Goal: Use online tool/utility: Use online tool/utility

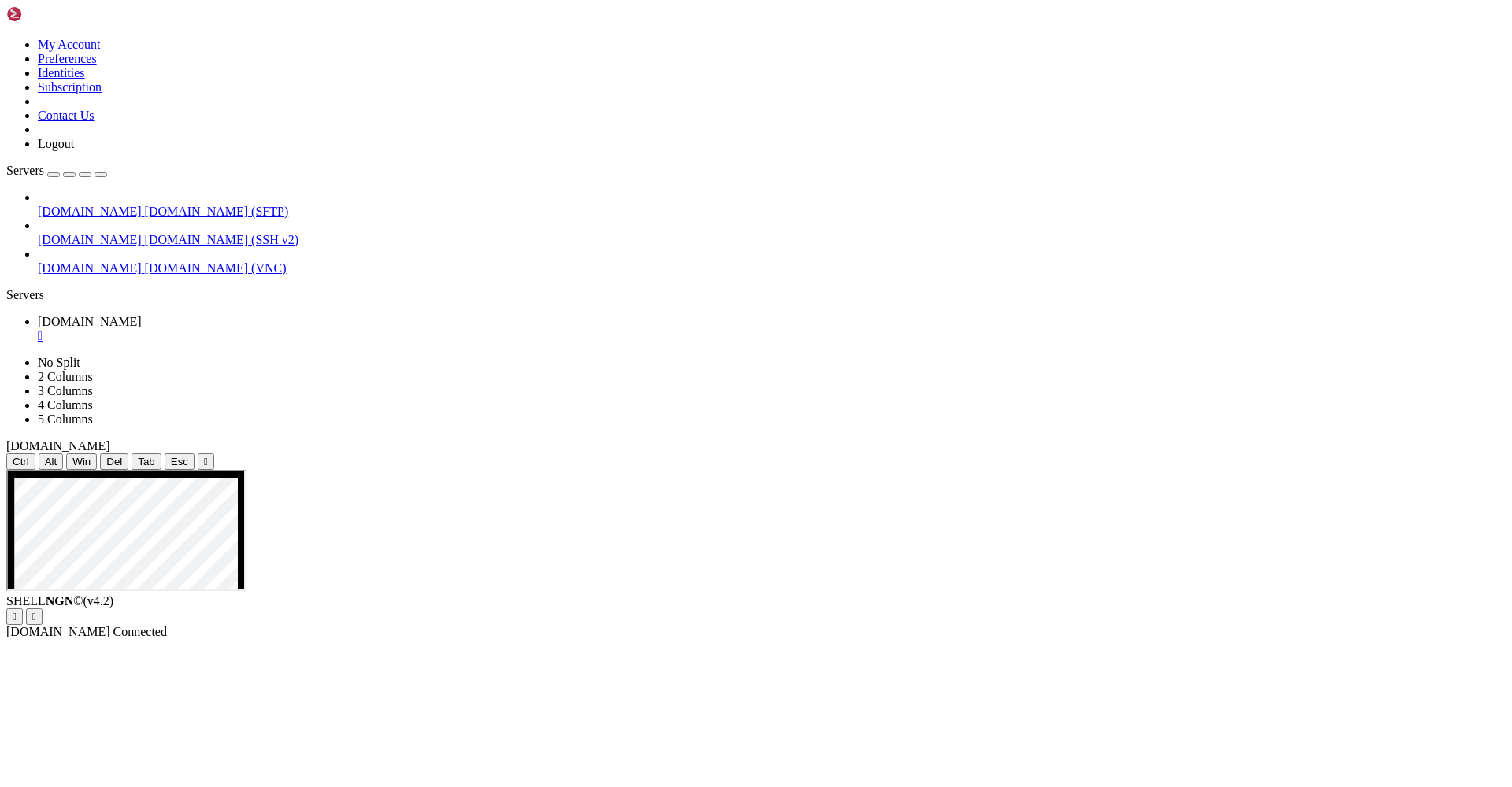
drag, startPoint x: 832, startPoint y: 973, endPoint x: 818, endPoint y: 973, distance: 14.0
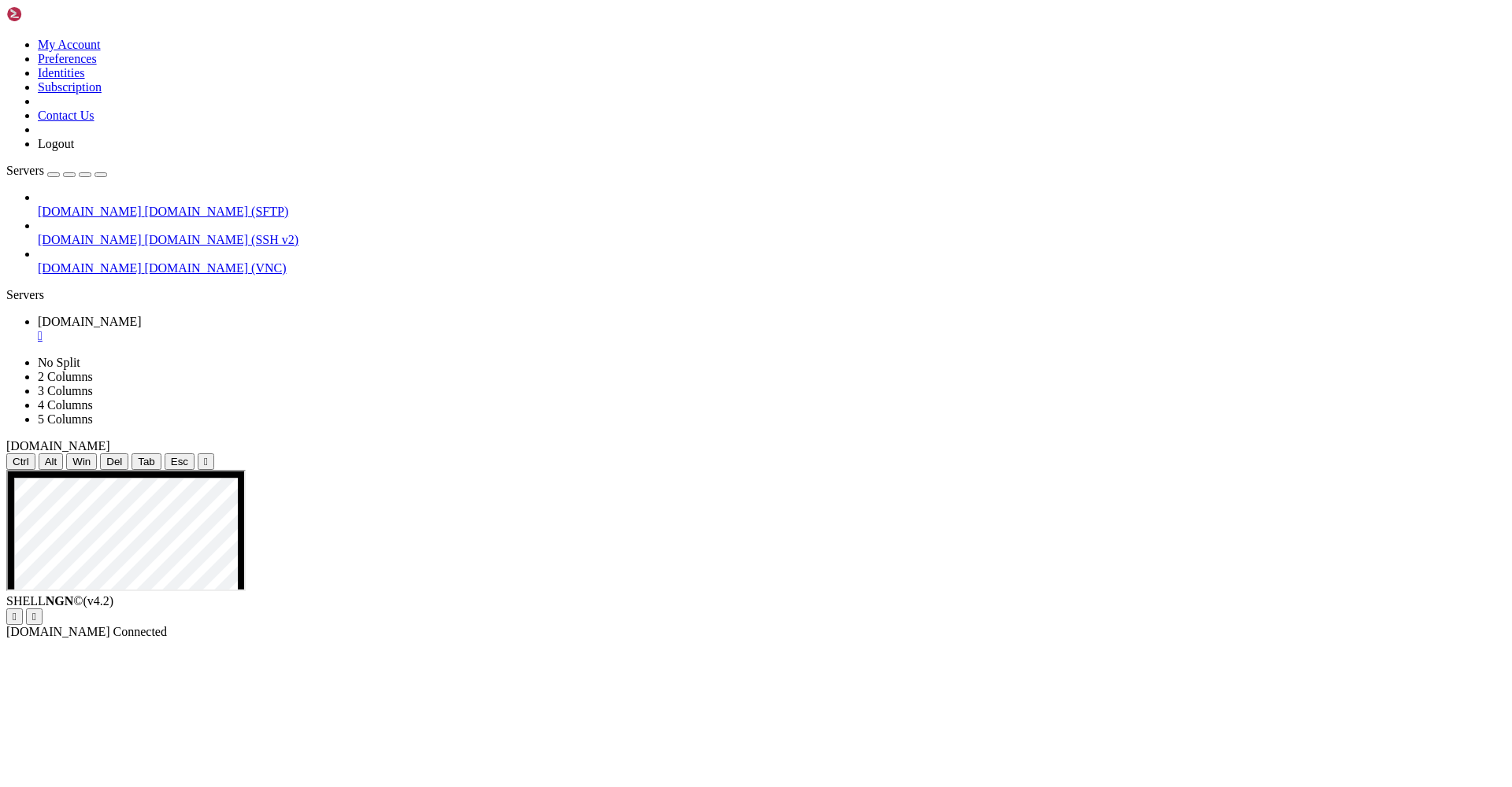
drag, startPoint x: 934, startPoint y: 974, endPoint x: 947, endPoint y: 976, distance: 13.2
